Goal: Check status: Check status

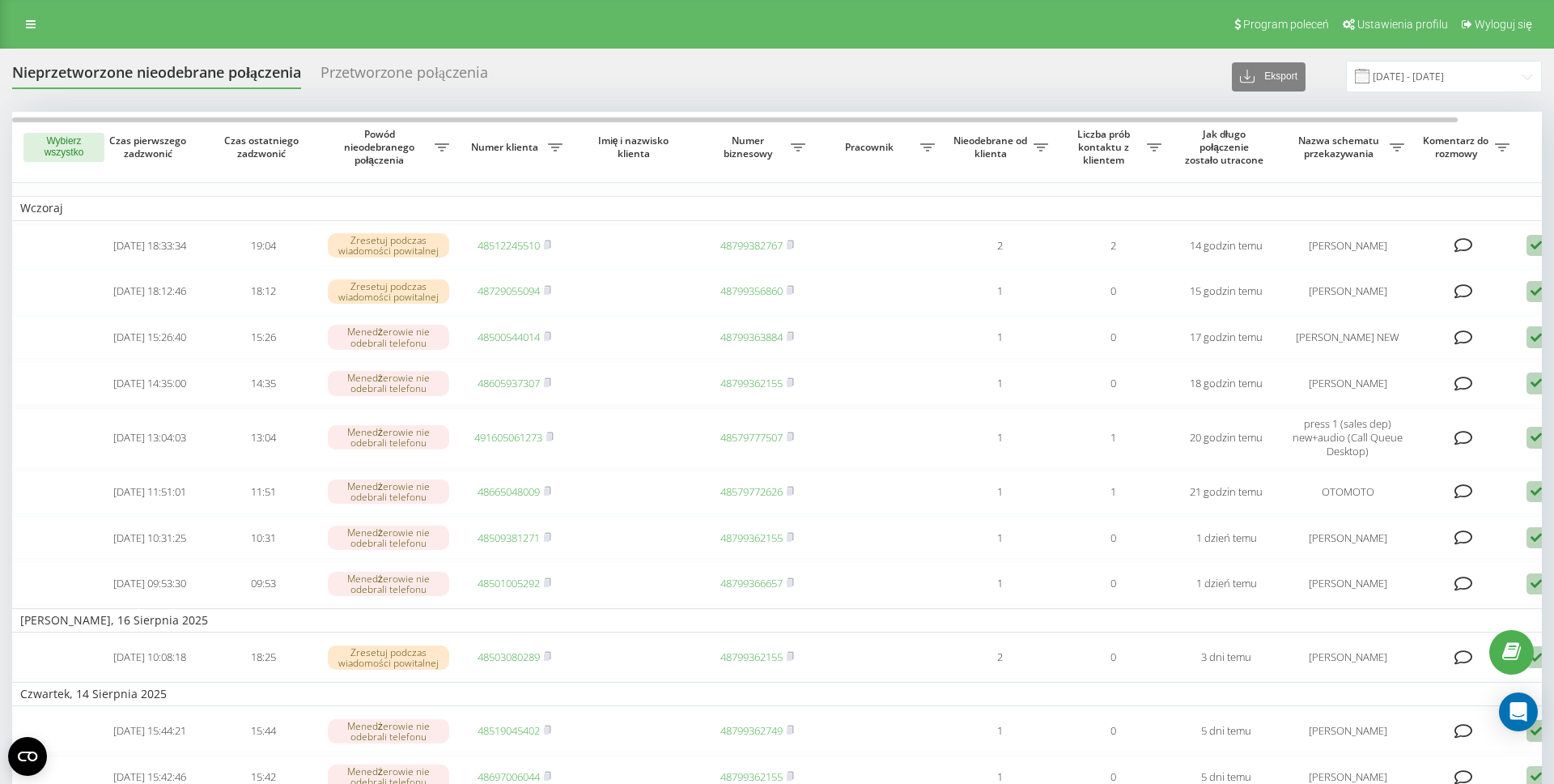
click at [39, 28] on link at bounding box center [30, 24] width 29 height 22
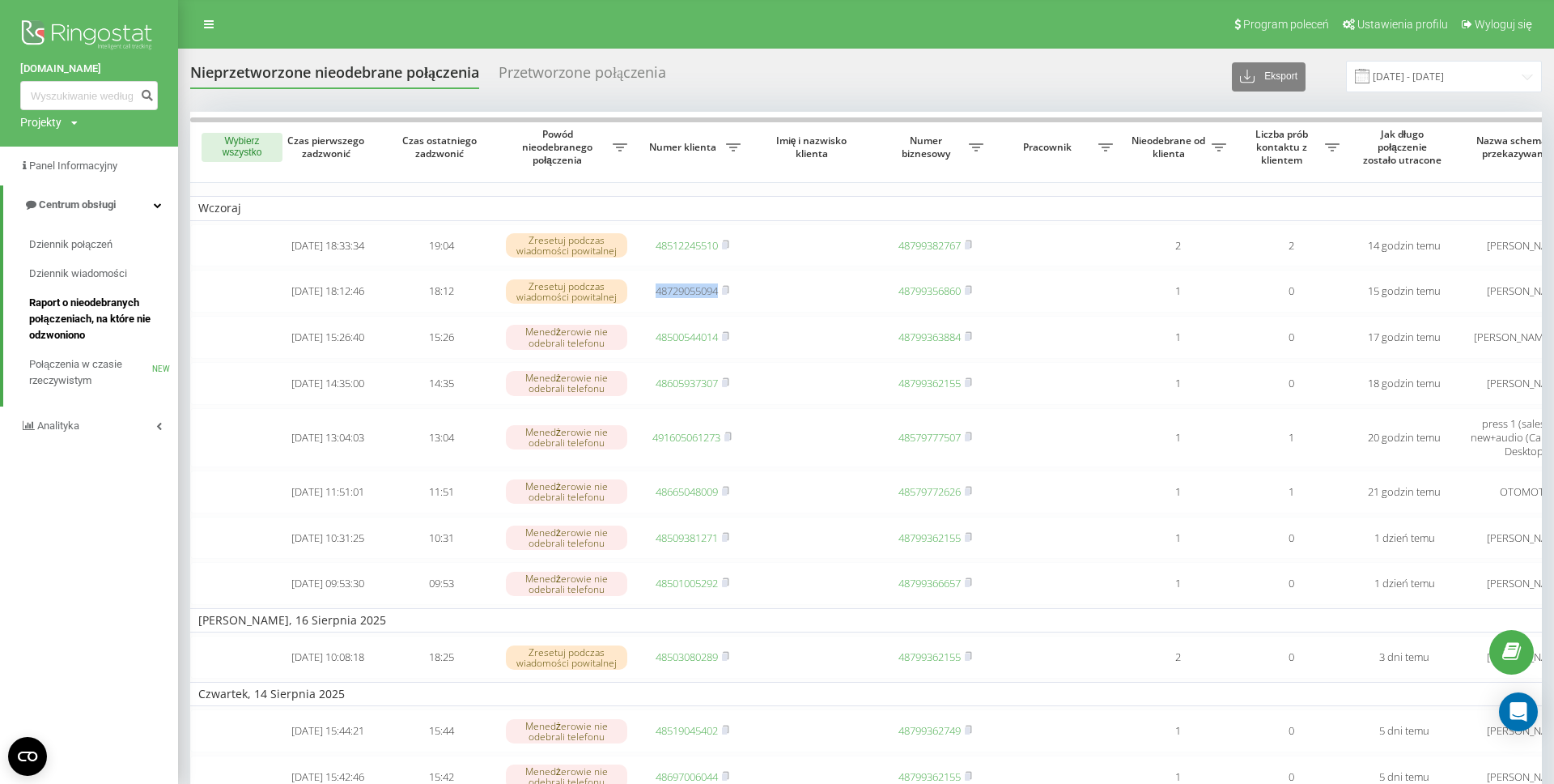
click at [95, 316] on span "Raport o nieodebranych połączeniach, na które nie odzwoniono" at bounding box center [100, 319] width 141 height 48
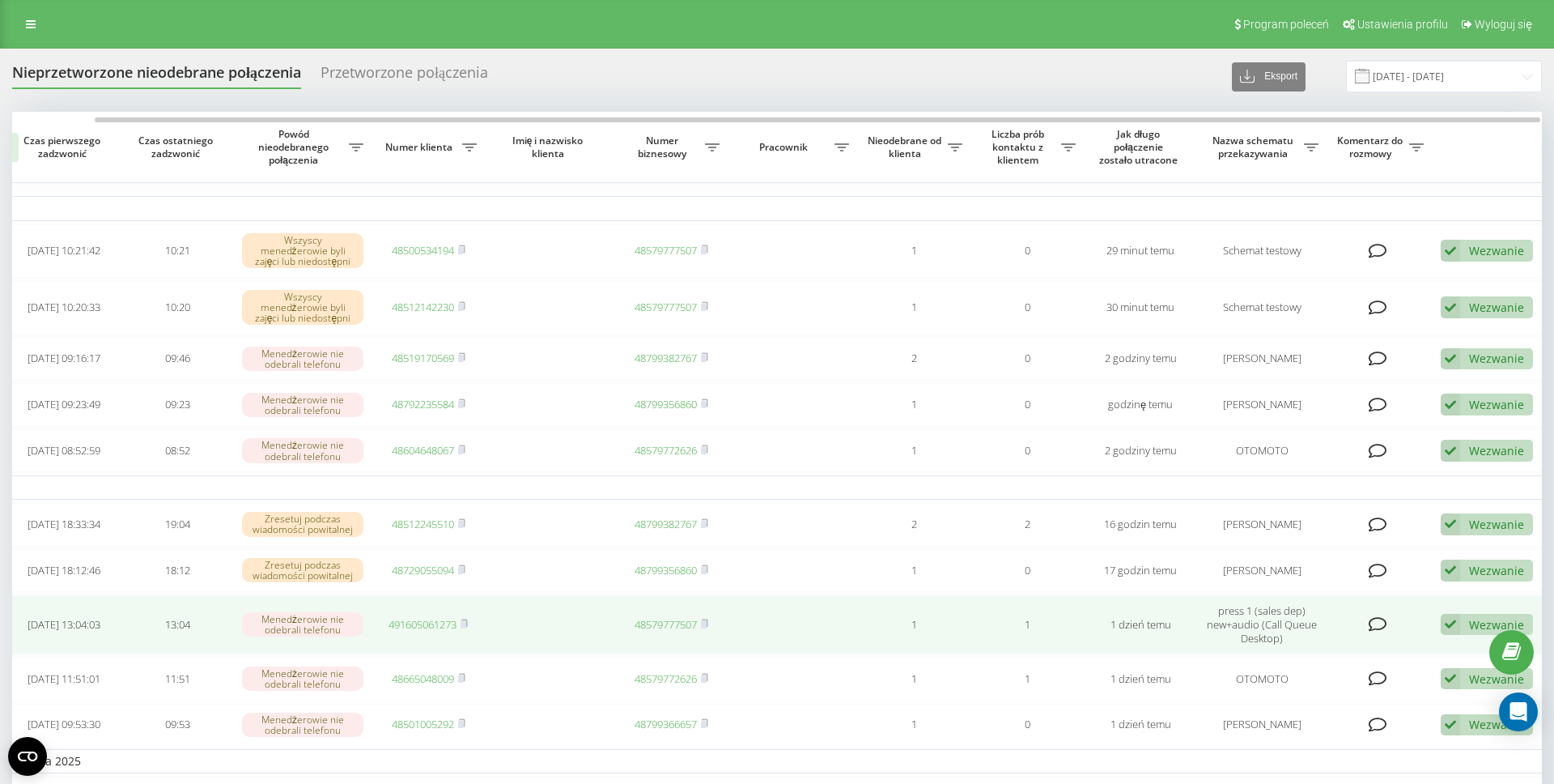
scroll to position [0, 89]
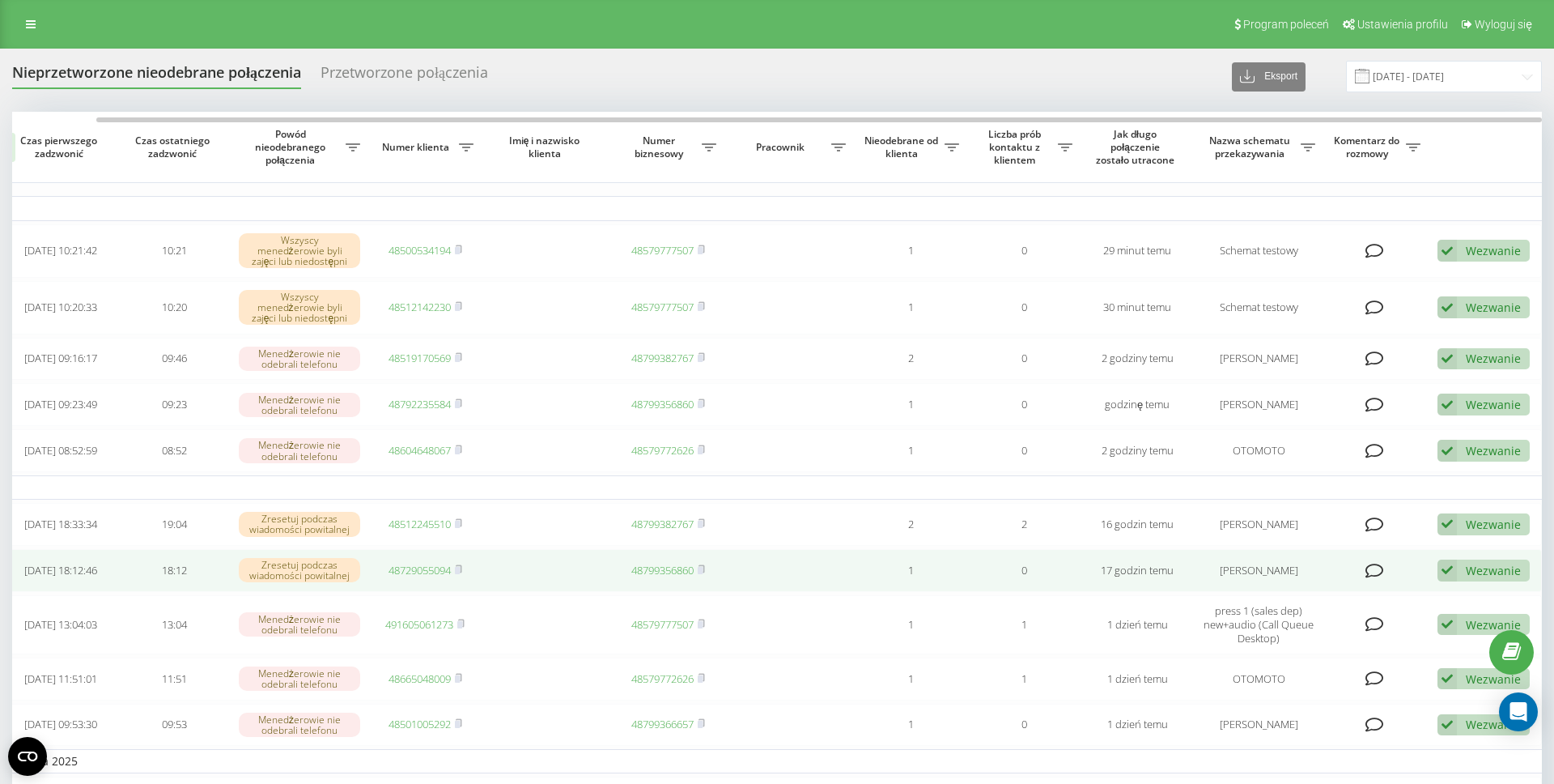
click at [1464, 581] on div "Wezwanie Nie udało się skontaktować Skontaktowano się z klientem za pomocą inne…" at bounding box center [1483, 571] width 92 height 22
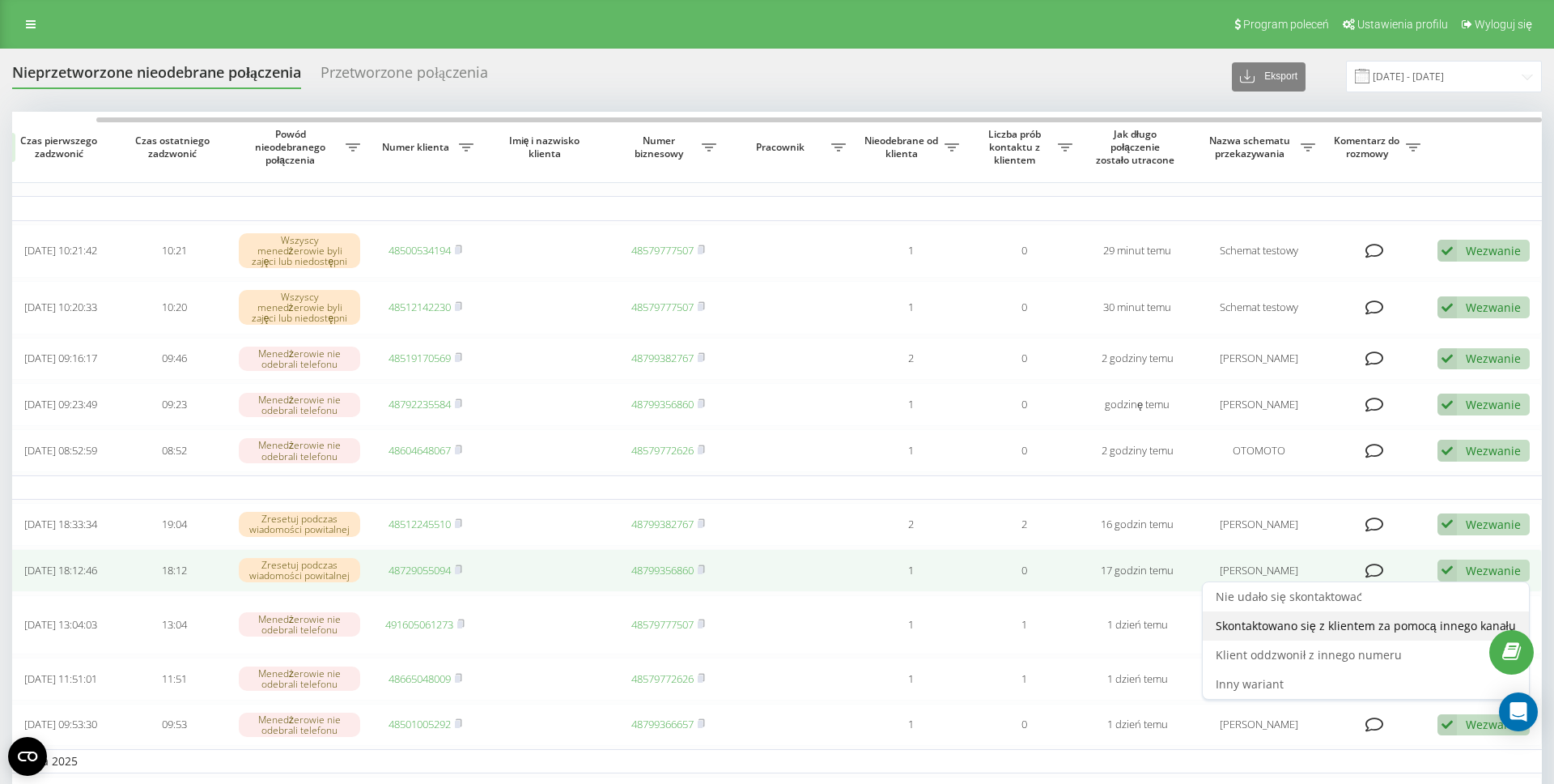
click at [1358, 633] on span "Skontaktowano się z klientem za pomocą innego kanału" at bounding box center [1366, 625] width 301 height 16
